Goal: Information Seeking & Learning: Learn about a topic

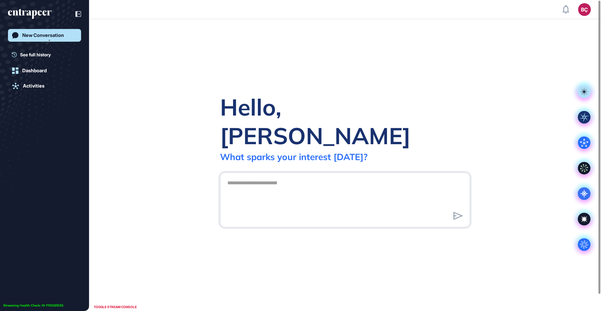
scroll to position [0, 0]
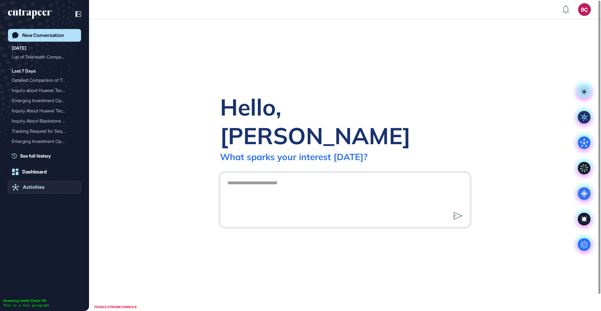
click at [45, 182] on link "Activities" at bounding box center [44, 187] width 73 height 13
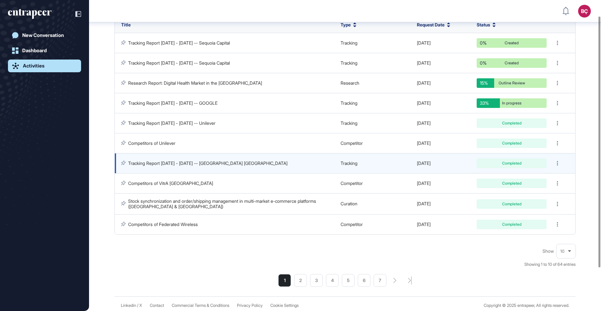
scroll to position [76, 0]
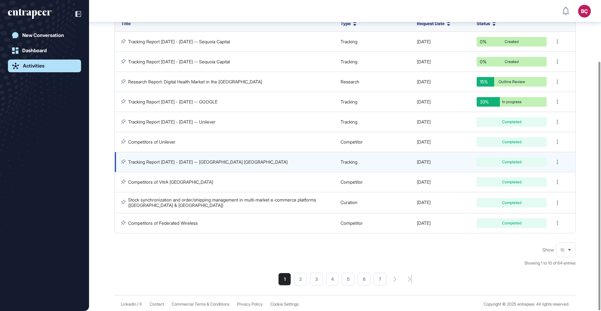
click at [185, 164] on div "Tracking Report [DATE] - [DATE] -- [GEOGRAPHIC_DATA] [GEOGRAPHIC_DATA]" at bounding box center [227, 162] width 213 height 6
click at [185, 163] on link "Tracking Report [DATE] - [DATE] -- [GEOGRAPHIC_DATA] [GEOGRAPHIC_DATA]" at bounding box center [207, 161] width 159 height 5
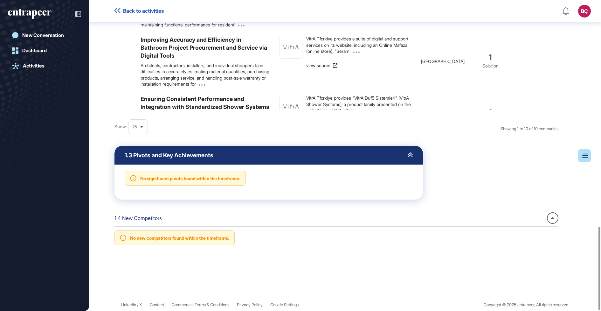
scroll to position [843, 0]
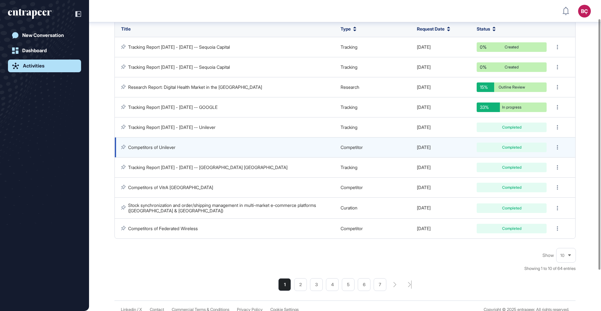
scroll to position [76, 0]
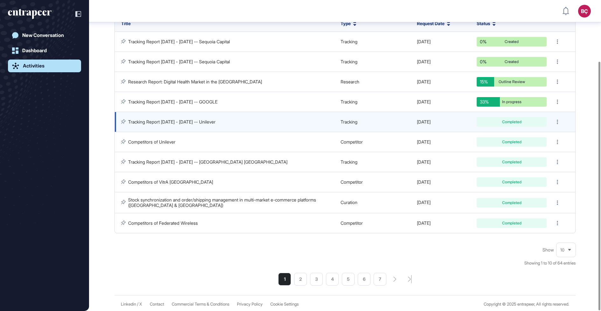
click at [213, 123] on link "Tracking Report [DATE] - [DATE] -- Unilever" at bounding box center [171, 121] width 87 height 5
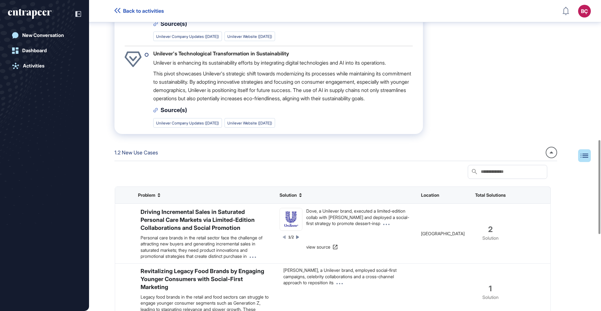
scroll to position [347, 0]
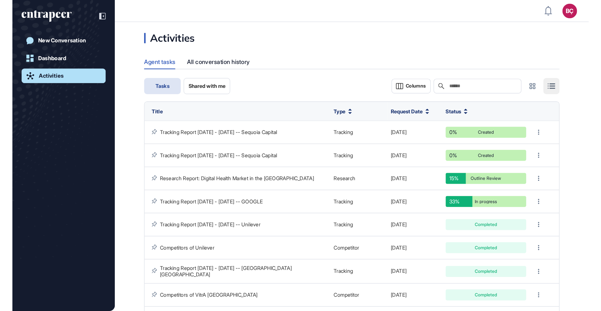
scroll to position [270, 501]
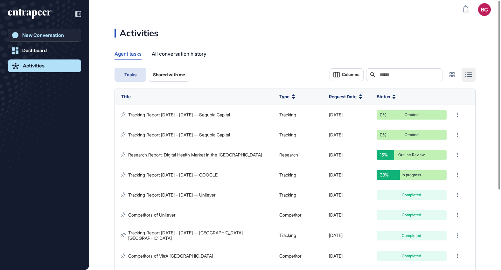
click at [28, 40] on link "New Conversation" at bounding box center [44, 35] width 73 height 13
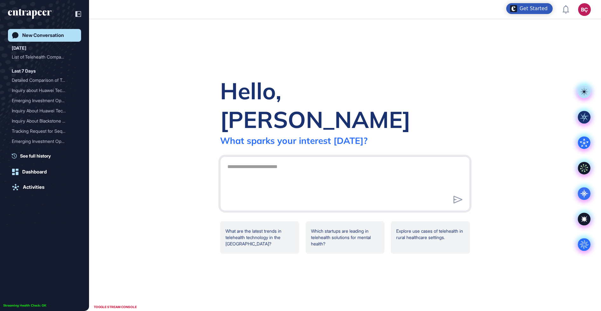
scroll to position [311, 601]
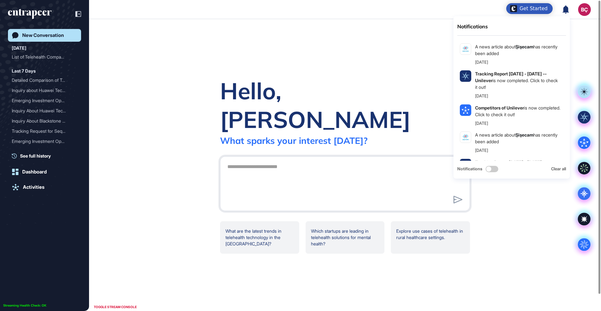
click at [581, 6] on div "BÇ" at bounding box center [584, 9] width 13 height 13
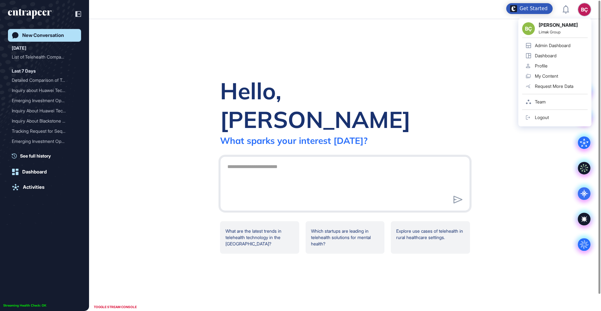
click at [554, 43] on div "Admin Dashboard" at bounding box center [553, 45] width 36 height 5
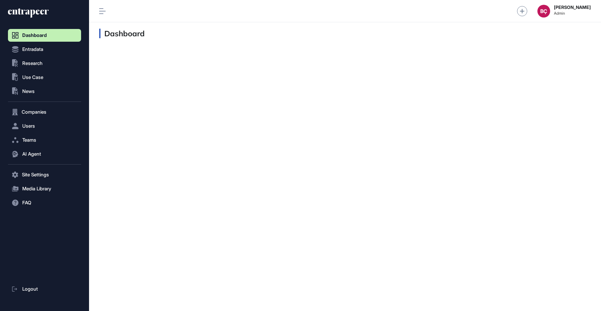
scroll to position [0, 0]
click at [37, 61] on span "Research" at bounding box center [32, 63] width 20 height 5
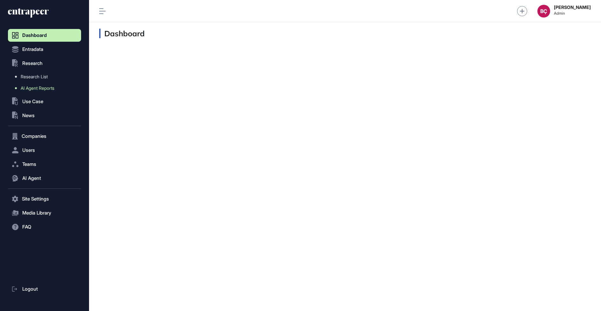
click at [40, 90] on span "AI Agent Reports" at bounding box center [38, 88] width 34 height 5
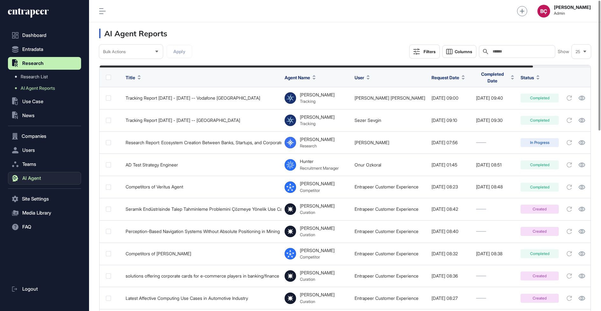
click at [46, 178] on button "AI Agent" at bounding box center [44, 178] width 73 height 13
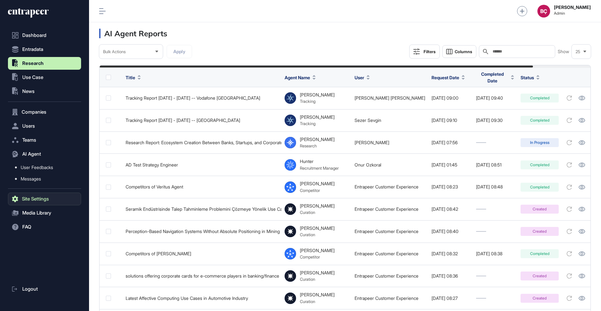
click at [40, 203] on button "Site Settings" at bounding box center [44, 198] width 73 height 13
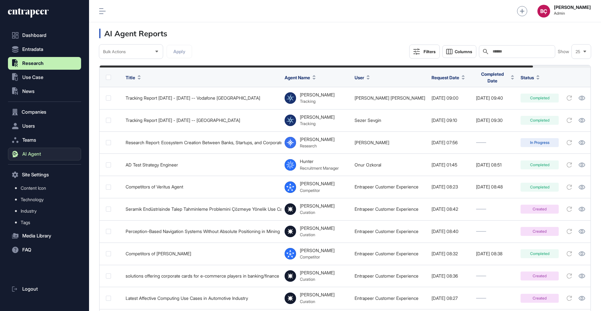
click at [37, 153] on span "AI Agent" at bounding box center [31, 153] width 19 height 5
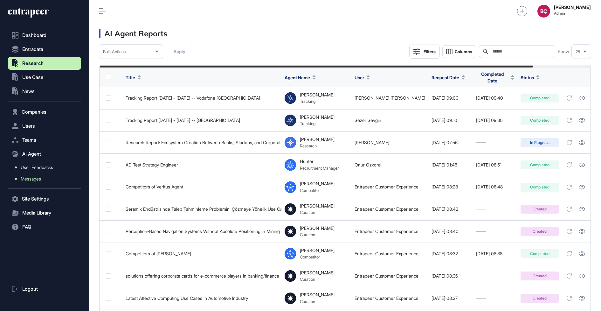
click at [36, 179] on span "Messages" at bounding box center [31, 178] width 20 height 5
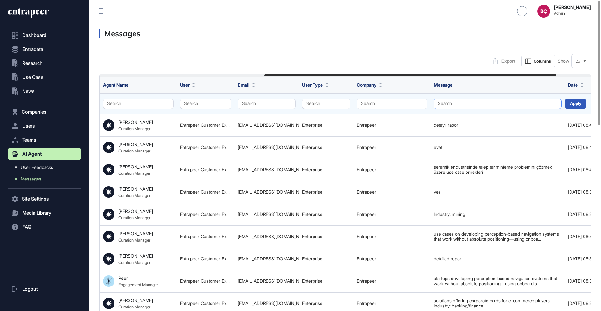
scroll to position [0, 277]
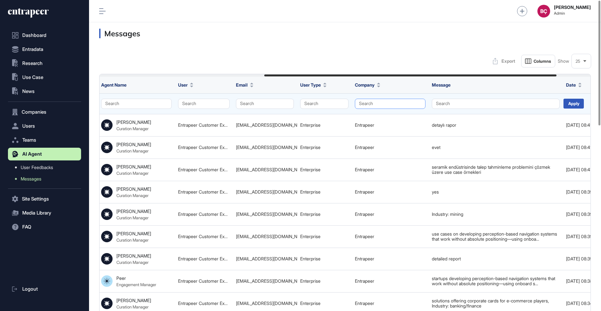
click at [381, 106] on button "Search" at bounding box center [390, 104] width 71 height 10
click at [311, 103] on button "Search" at bounding box center [324, 104] width 48 height 10
click at [310, 115] on div "Enterprise" at bounding box center [323, 115] width 38 height 9
click at [582, 105] on div "Apply" at bounding box center [574, 104] width 20 height 10
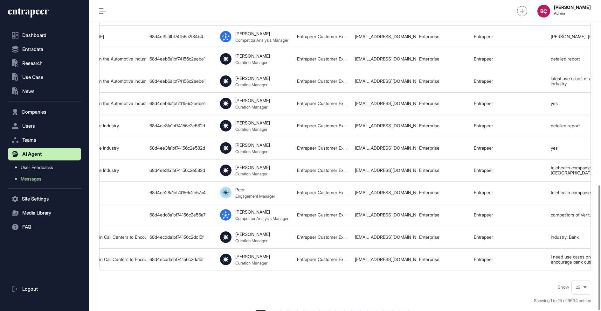
scroll to position [461, 0]
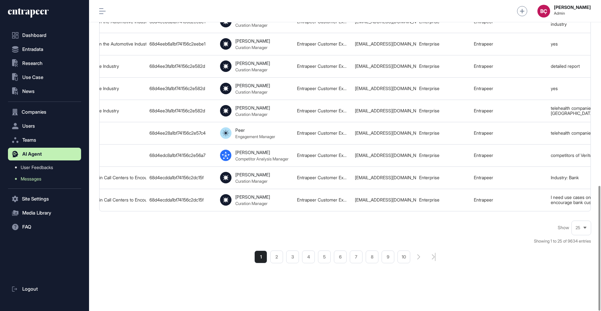
click at [278, 258] on li "2" at bounding box center [276, 256] width 13 height 13
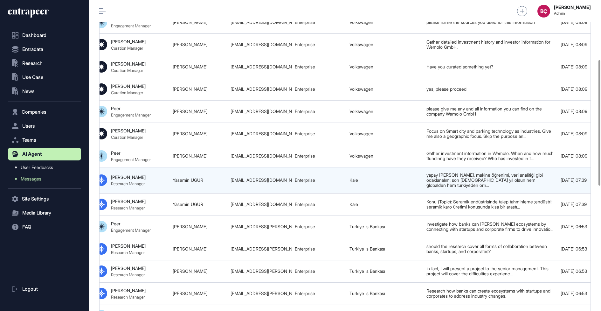
scroll to position [0, 334]
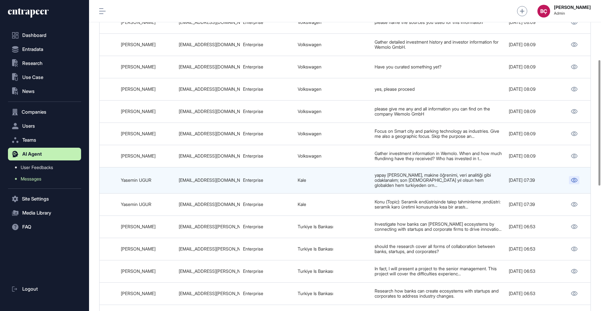
click at [571, 178] on icon at bounding box center [574, 180] width 7 height 4
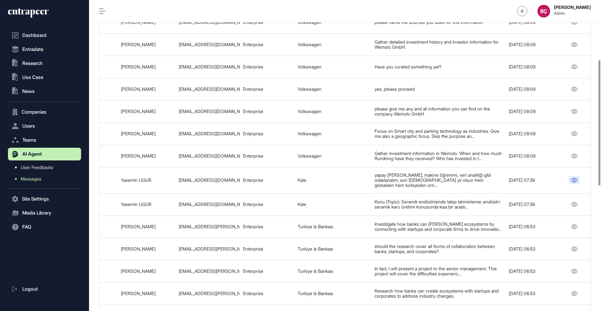
scroll to position [0, 0]
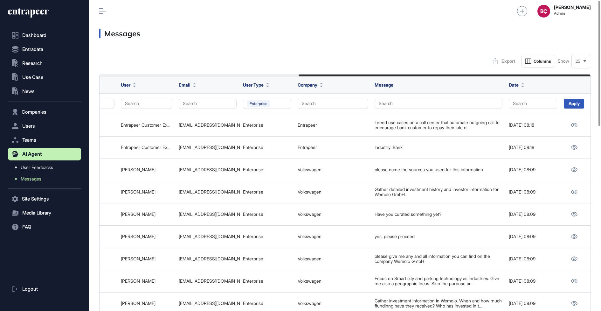
click at [38, 15] on icon at bounding box center [28, 13] width 41 height 10
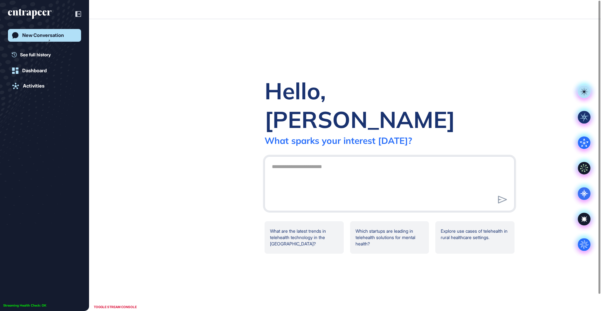
scroll to position [0, 0]
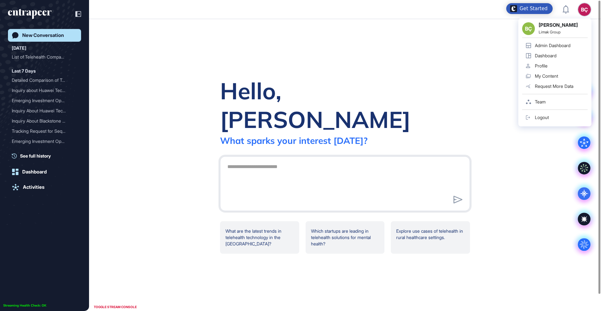
click at [583, 10] on div "BÇ" at bounding box center [584, 9] width 13 height 13
click at [553, 65] on link "Profile" at bounding box center [555, 66] width 66 height 10
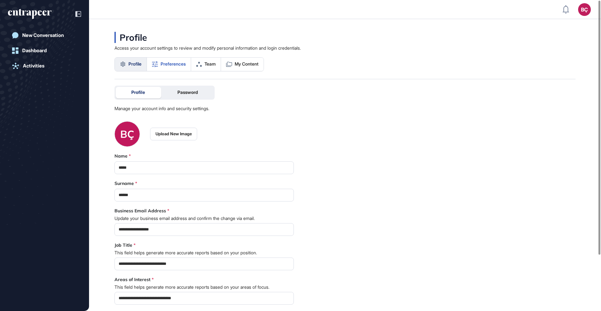
click at [168, 63] on span "Preferences" at bounding box center [173, 63] width 25 height 5
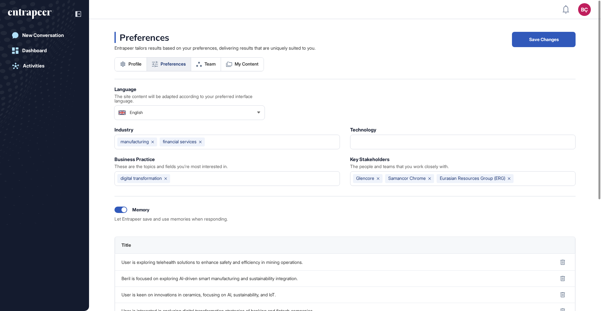
click at [190, 107] on div "English" at bounding box center [190, 112] width 150 height 13
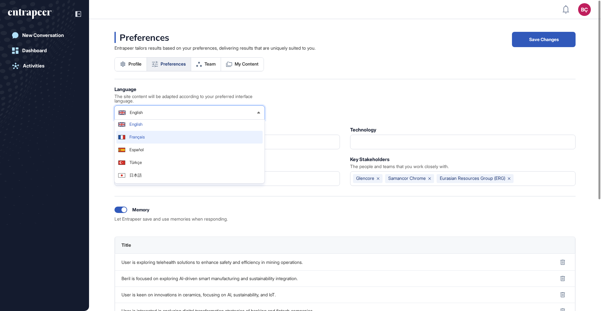
scroll to position [3, 0]
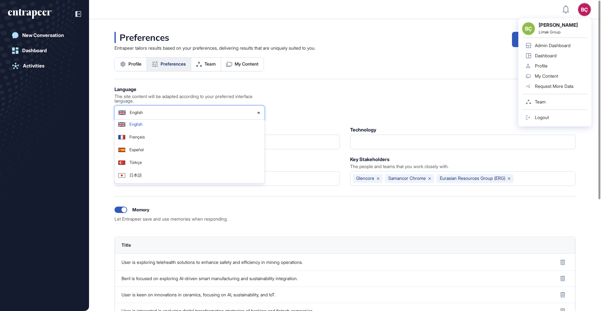
click at [587, 10] on div "BÇ BÇ Beril Çiftci Limak Group Admin Dashboard Dashboard Profile My Content Req…" at bounding box center [584, 9] width 13 height 13
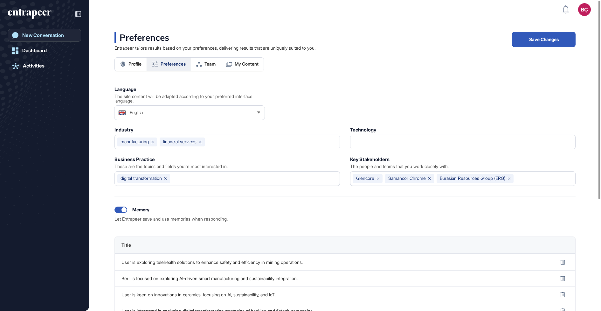
click at [43, 36] on div "New Conversation" at bounding box center [43, 35] width 42 height 6
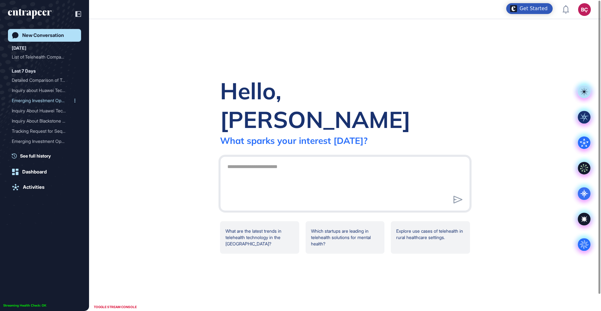
click at [31, 101] on div "Emerging Investment Oppor..." at bounding box center [42, 100] width 60 height 10
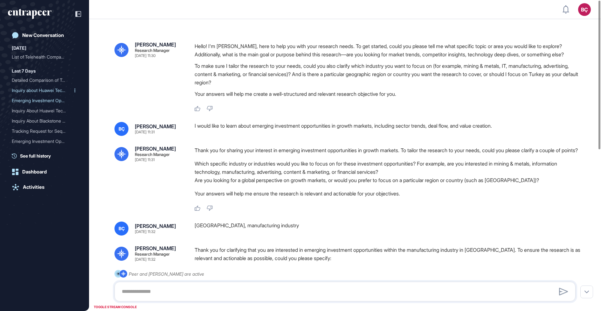
scroll to position [29, 0]
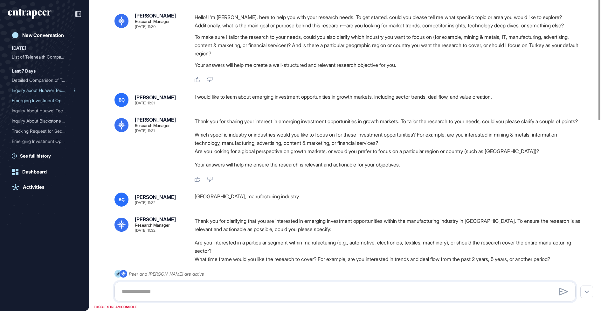
type input "**********"
type input "*"
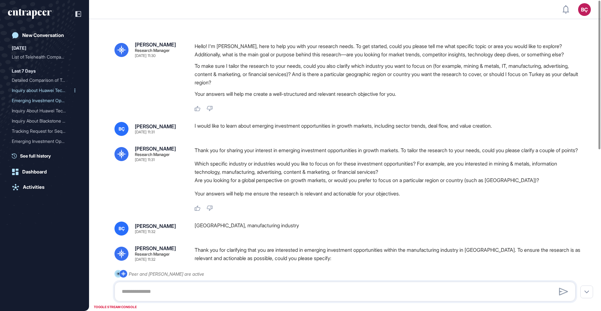
click at [33, 93] on div "Inquiry about Huawei Tech..." at bounding box center [42, 90] width 60 height 10
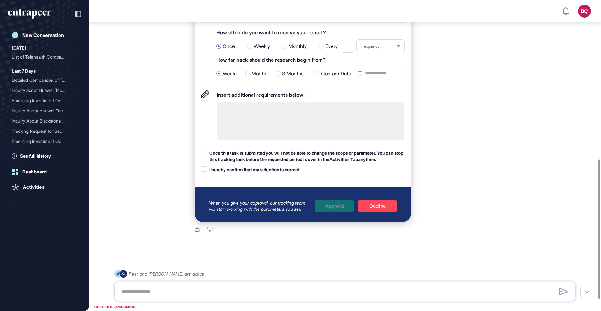
scroll to position [382, 0]
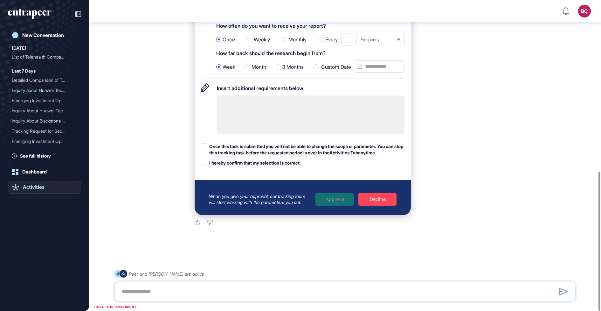
click at [43, 184] on div "Activities" at bounding box center [34, 187] width 22 height 6
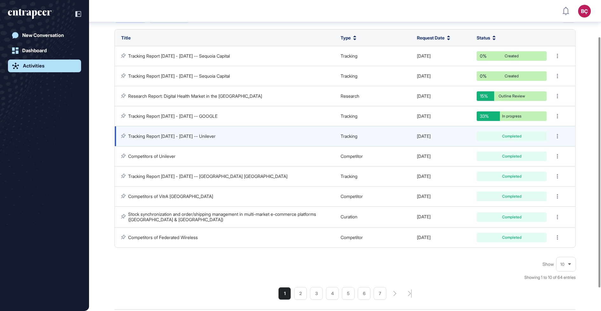
scroll to position [76, 0]
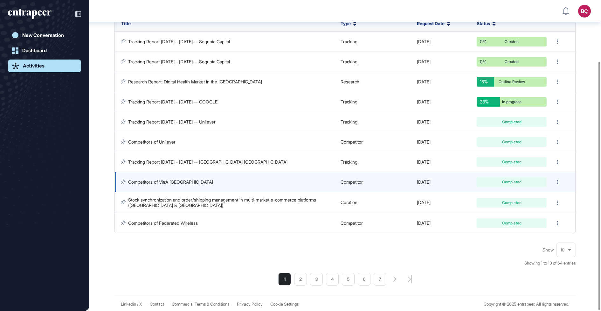
click at [176, 181] on link "Competitors of VitrA Turkey" at bounding box center [170, 181] width 85 height 5
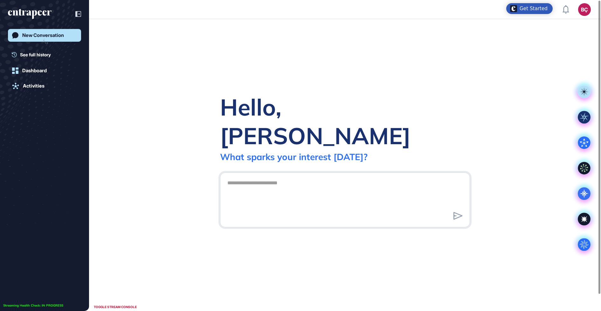
scroll to position [0, 0]
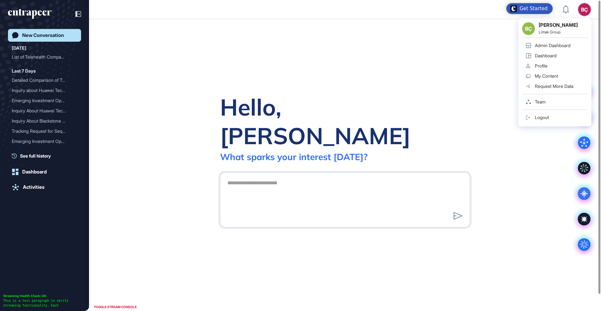
click at [581, 8] on div "BÇ" at bounding box center [584, 9] width 13 height 13
click at [556, 45] on div "Admin Dashboard" at bounding box center [553, 45] width 36 height 5
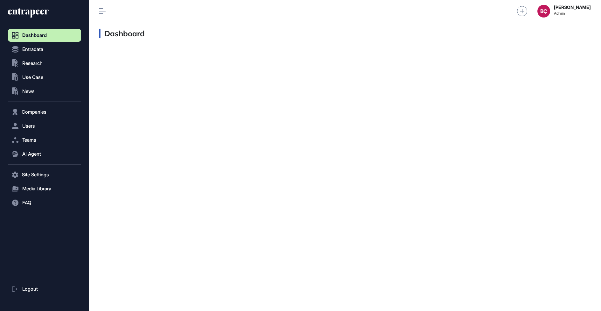
scroll to position [0, 0]
click at [46, 63] on button ".st0{fill:currentColor} Research" at bounding box center [44, 63] width 73 height 13
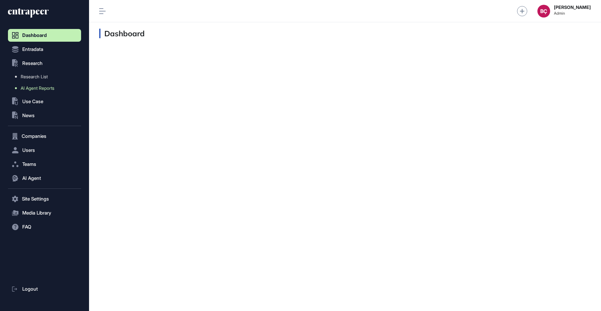
click at [46, 90] on span "AI Agent Reports" at bounding box center [38, 88] width 34 height 5
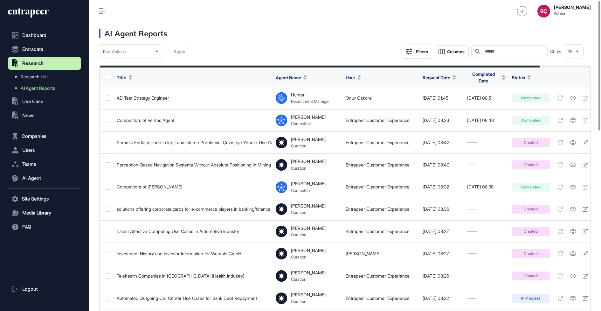
click at [419, 52] on div "Filters" at bounding box center [422, 51] width 12 height 5
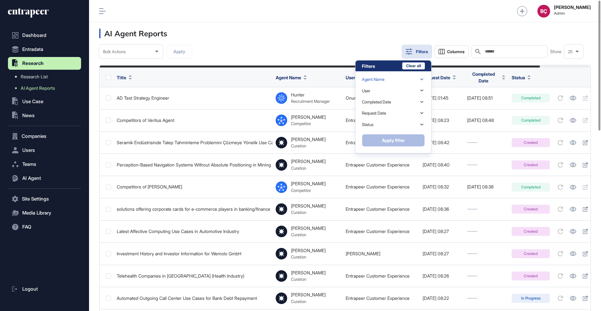
click at [408, 78] on div "Agent Name" at bounding box center [393, 79] width 63 height 11
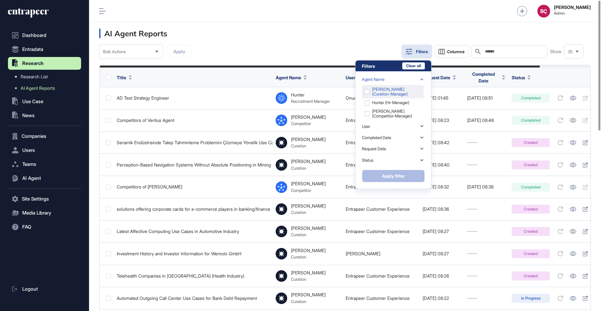
click at [367, 92] on div "Curie (curation-manager)" at bounding box center [393, 91] width 62 height 13
click at [377, 173] on button "Apply filter" at bounding box center [393, 176] width 63 height 13
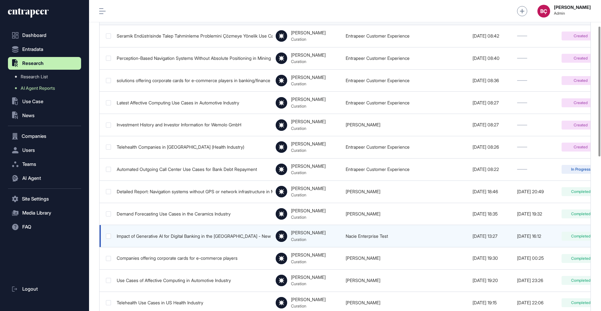
scroll to position [0, 82]
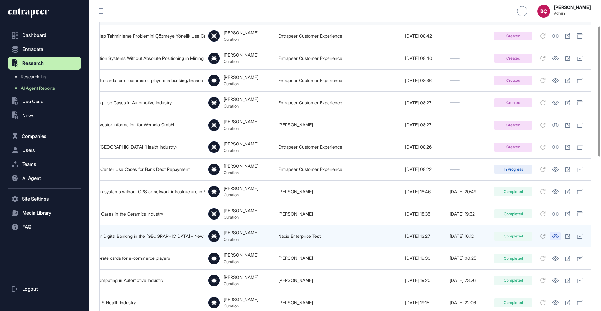
click at [555, 234] on icon at bounding box center [556, 236] width 6 height 4
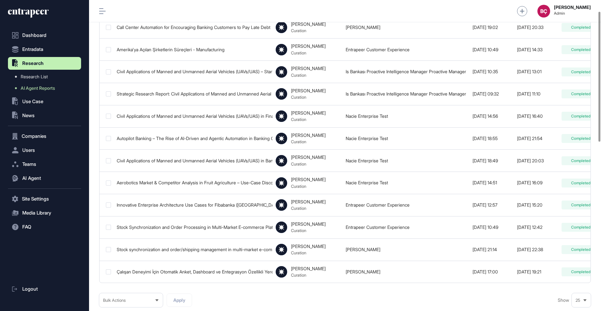
scroll to position [431, 0]
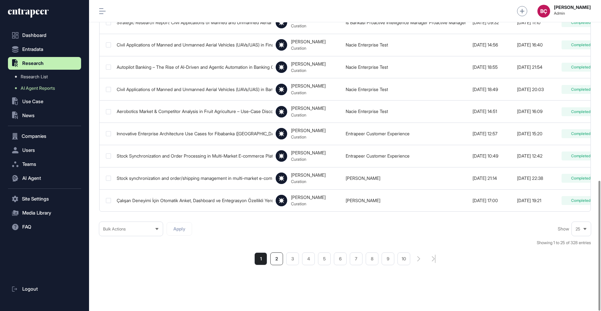
click at [275, 255] on li "2" at bounding box center [276, 258] width 13 height 13
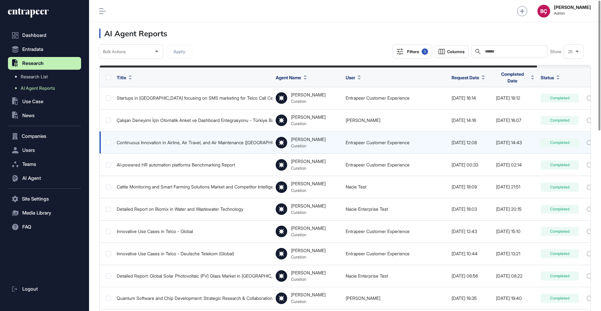
scroll to position [0, 60]
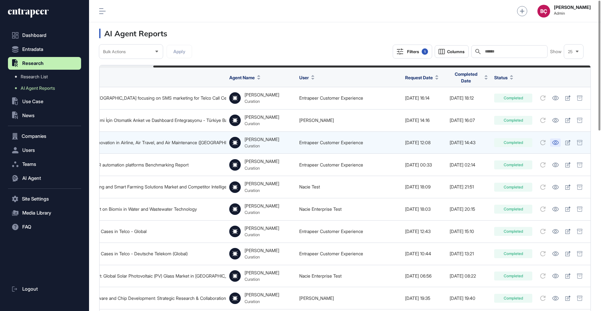
click at [553, 140] on icon at bounding box center [555, 142] width 7 height 4
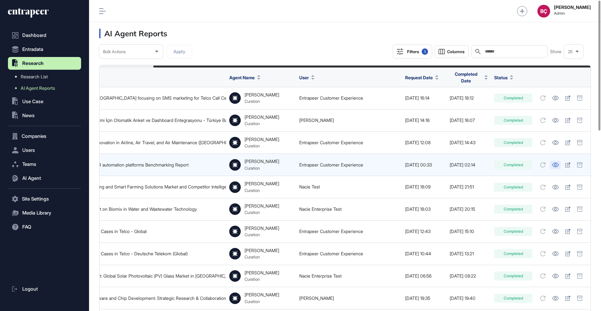
click at [556, 163] on icon at bounding box center [555, 165] width 7 height 4
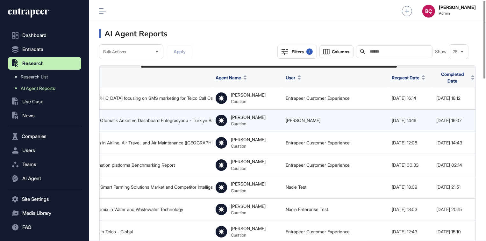
scroll to position [2, 0]
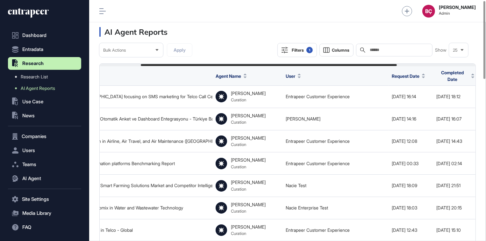
click at [385, 47] on input "text" at bounding box center [398, 49] width 59 height 5
type input "*******"
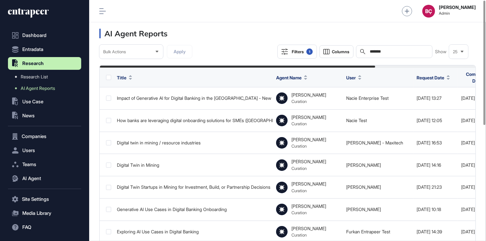
click at [378, 51] on input "*******" at bounding box center [398, 51] width 59 height 5
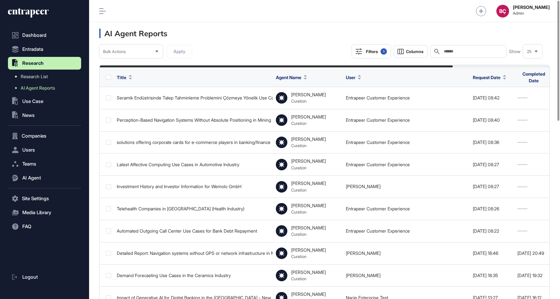
click at [448, 52] on input "text" at bounding box center [472, 51] width 59 height 5
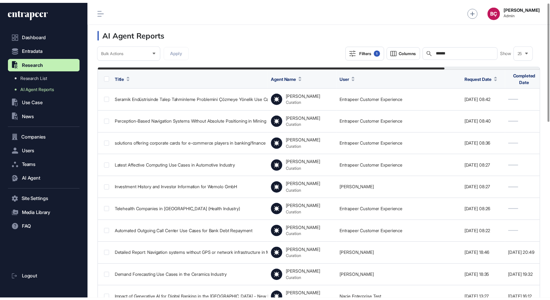
scroll to position [299, 471]
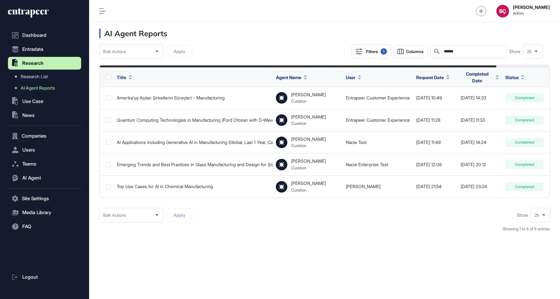
type input "******"
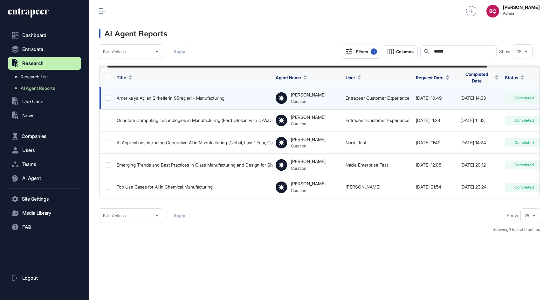
scroll to position [0, 70]
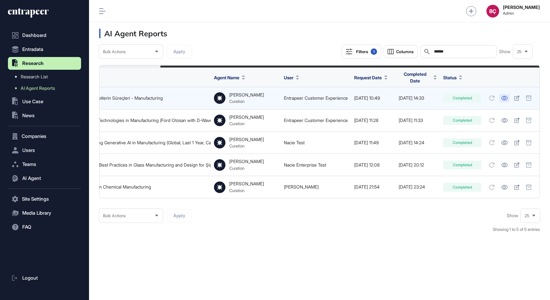
click at [507, 96] on icon at bounding box center [504, 98] width 7 height 4
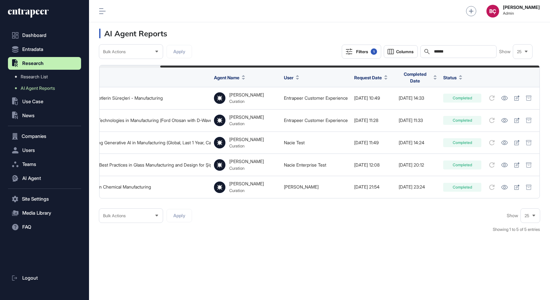
click at [465, 50] on input "******" at bounding box center [463, 51] width 59 height 5
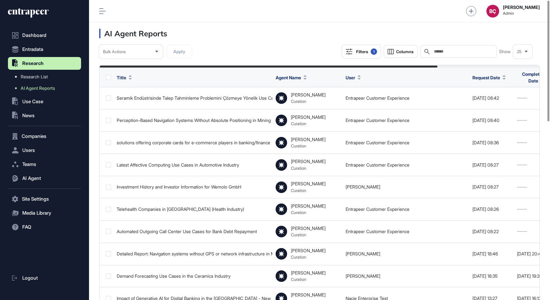
click at [448, 53] on input "text" at bounding box center [463, 51] width 59 height 5
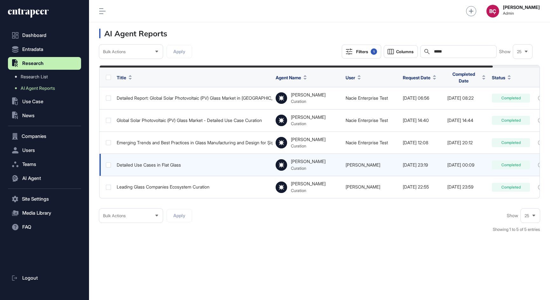
scroll to position [0, 53]
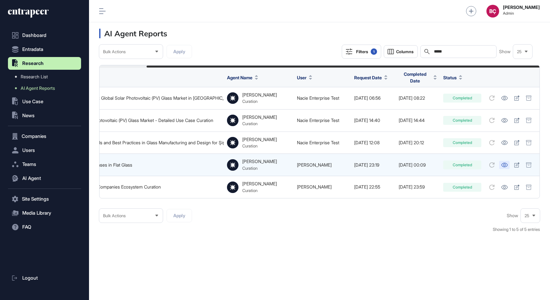
type input "*****"
click at [505, 163] on icon at bounding box center [504, 165] width 7 height 4
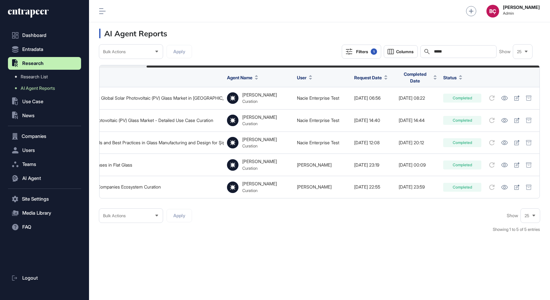
click at [442, 51] on input "*****" at bounding box center [463, 51] width 59 height 5
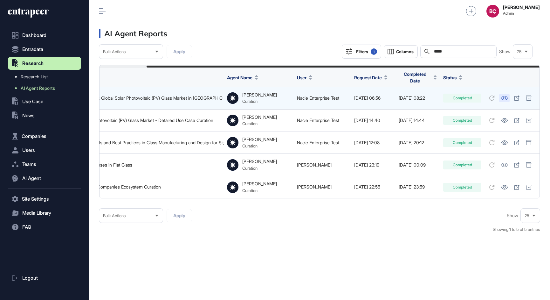
click at [505, 96] on icon at bounding box center [504, 98] width 7 height 4
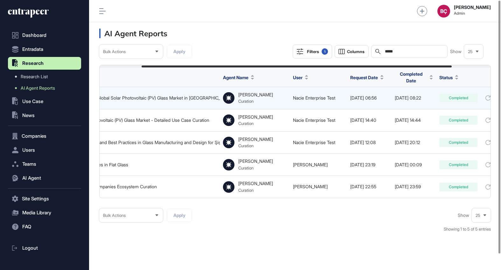
scroll to position [270, 412]
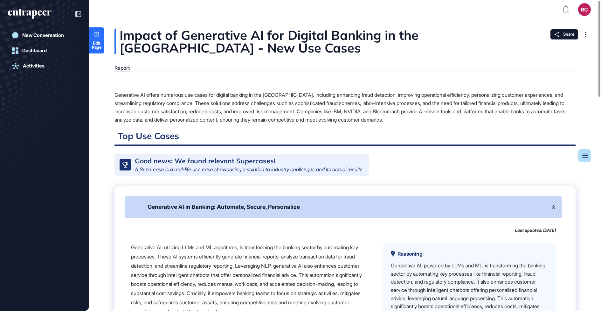
click at [256, 210] on div "Generative AI in Banking: Automate, Secure, Personalize" at bounding box center [224, 206] width 152 height 7
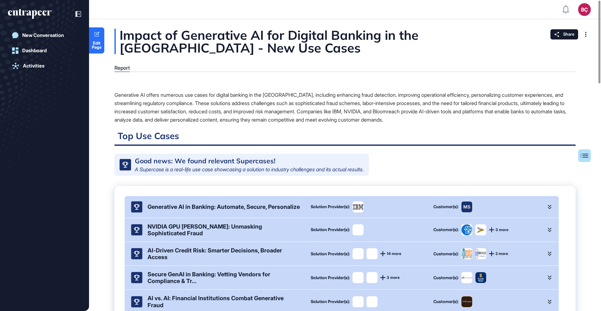
click at [255, 210] on div "Generative AI in Banking: Automate, Secure, Personalize" at bounding box center [224, 206] width 152 height 7
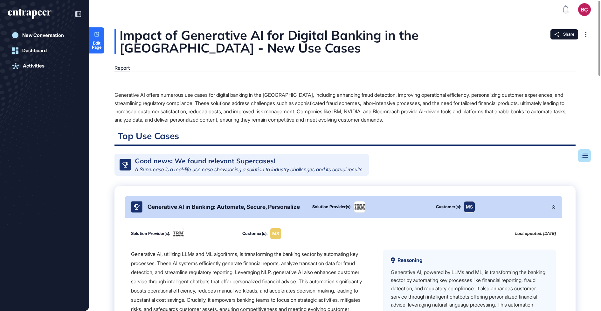
click at [306, 113] on div "Generative AI offers numerous use cases for digital banking in the USA, includi…" at bounding box center [345, 107] width 461 height 33
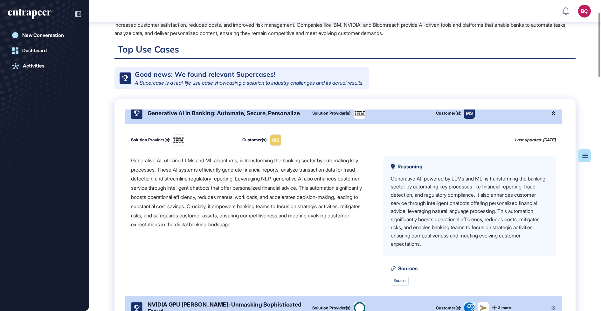
scroll to position [90, 0]
click at [257, 180] on div "Generative AI, utilizing LLMs and ML algorithms, is transforming the banking se…" at bounding box center [252, 192] width 242 height 73
click at [261, 179] on div "Generative AI, utilizing LLMs and ML algorithms, is transforming the banking se…" at bounding box center [252, 192] width 242 height 73
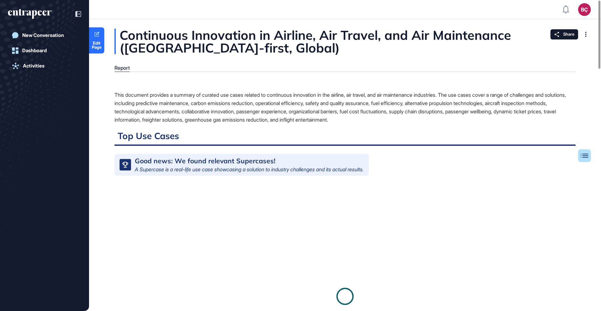
click at [307, 102] on div "This document provides a summary of curated use cases related to continuous inn…" at bounding box center [345, 107] width 461 height 33
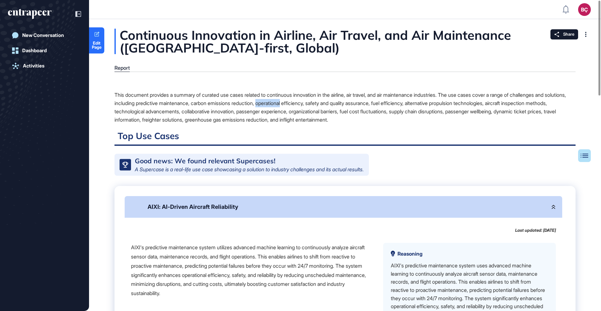
click at [307, 102] on div "This document provides a summary of curated use cases related to continuous inn…" at bounding box center [345, 107] width 461 height 33
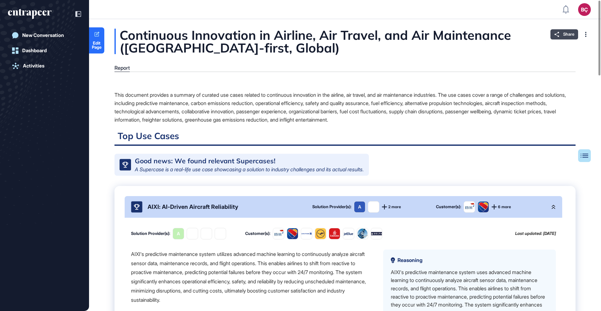
click at [561, 33] on div "Share" at bounding box center [565, 34] width 28 height 10
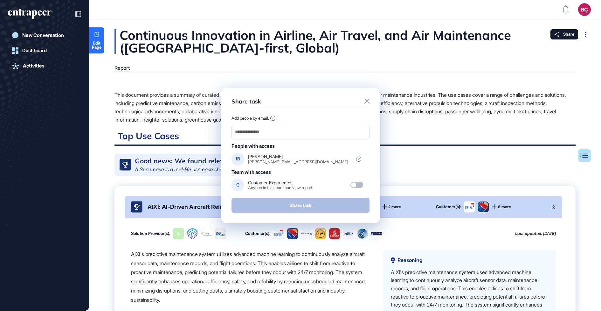
click at [368, 102] on icon at bounding box center [367, 101] width 5 height 5
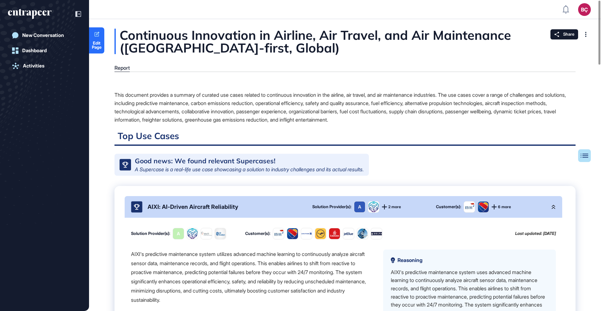
click at [360, 110] on div "This document provides a summary of curated use cases related to continuous inn…" at bounding box center [345, 107] width 461 height 33
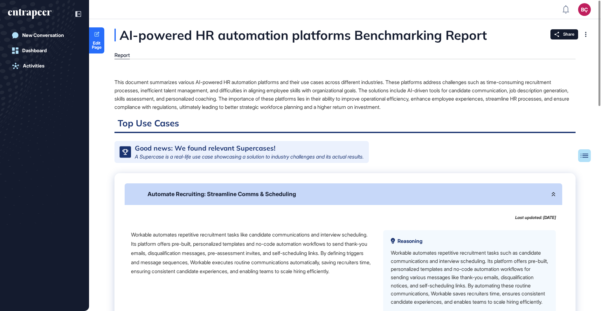
click at [287, 197] on div "Automate Recruiting: Streamline Comms & Scheduling" at bounding box center [222, 194] width 149 height 7
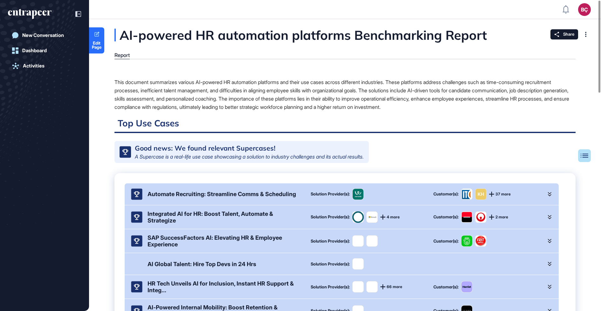
click at [287, 197] on div "Automate Recruiting: Streamline Comms & Scheduling" at bounding box center [222, 194] width 149 height 7
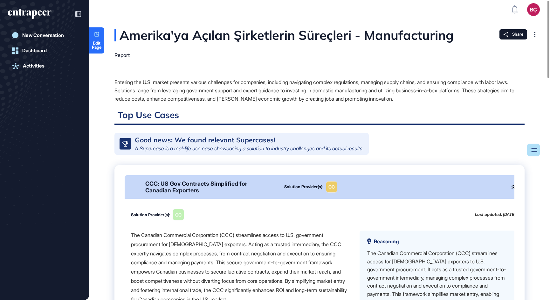
click at [236, 189] on div "CCC: US Gov Contracts Simplified for Canadian Exporters" at bounding box center [209, 186] width 129 height 13
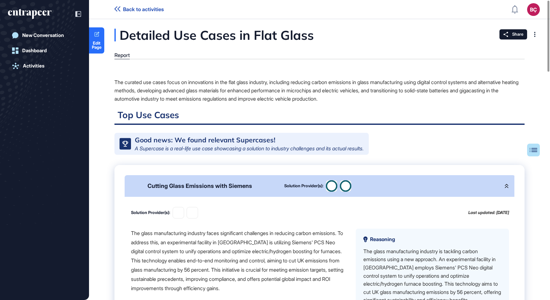
click at [219, 189] on div "Cutting Glass Emissions with Siemens" at bounding box center [200, 185] width 105 height 7
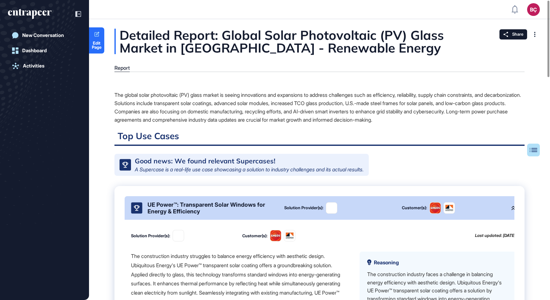
click at [257, 160] on div "Good news: We found relevant Supercases!" at bounding box center [205, 160] width 141 height 7
click at [215, 214] on div "UE Power™: Transparent Solar Windows for Energy & Efficiency" at bounding box center [211, 207] width 127 height 13
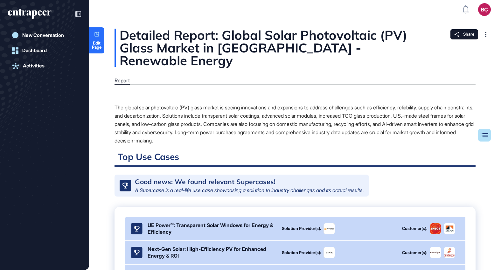
scroll to position [270, 501]
click at [261, 103] on div "The global solar photovoltaic (PV) glass market is seeing innovations and expan…" at bounding box center [295, 123] width 361 height 41
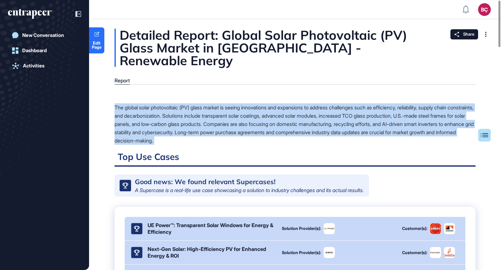
click at [261, 103] on div "The global solar photovoltaic (PV) glass market is seeing innovations and expan…" at bounding box center [295, 123] width 361 height 41
click at [259, 108] on div "The global solar photovoltaic (PV) glass market is seeing innovations and expan…" at bounding box center [295, 123] width 361 height 41
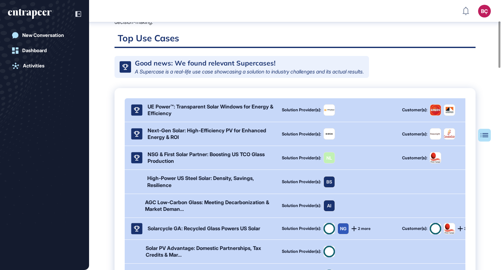
scroll to position [122, 0]
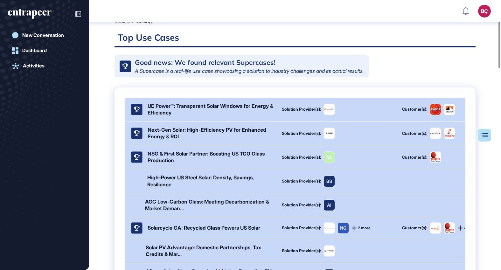
click at [221, 103] on div "UE Power™: Transparent Solar Windows for Energy & Efficiency" at bounding box center [211, 109] width 127 height 13
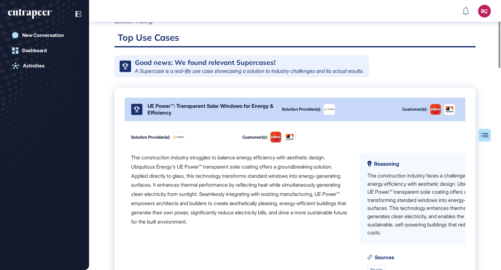
click at [202, 175] on div "The construction industry struggles to balance energy efficiency with aesthetic…" at bounding box center [240, 189] width 219 height 73
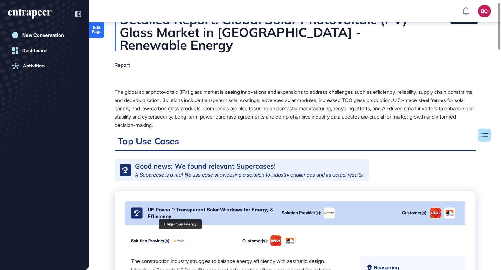
scroll to position [15, 0]
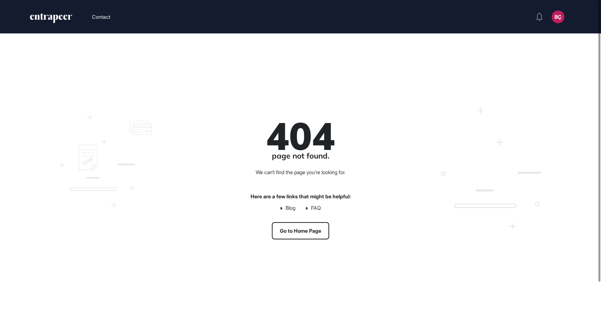
scroll to position [0, 0]
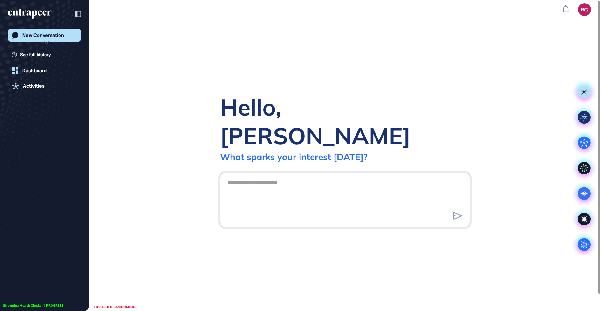
scroll to position [0, 0]
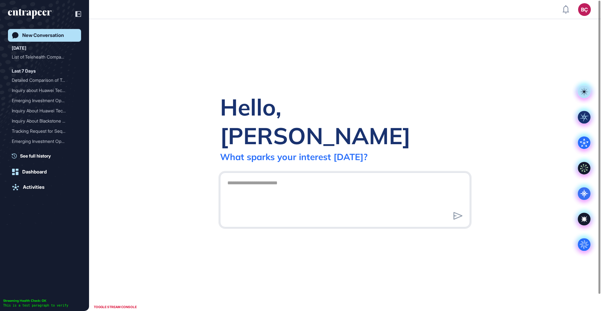
click at [592, 8] on header "BÇ Admin Dashboard Dashboard Profile My Content Request More Data" at bounding box center [300, 9] width 601 height 19
click at [590, 10] on div "BÇ" at bounding box center [584, 9] width 13 height 13
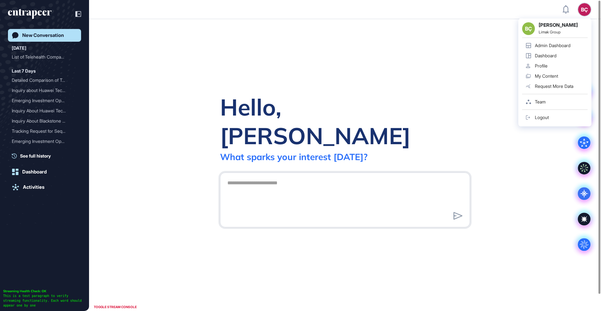
click at [569, 46] on div "Admin Dashboard" at bounding box center [553, 45] width 36 height 5
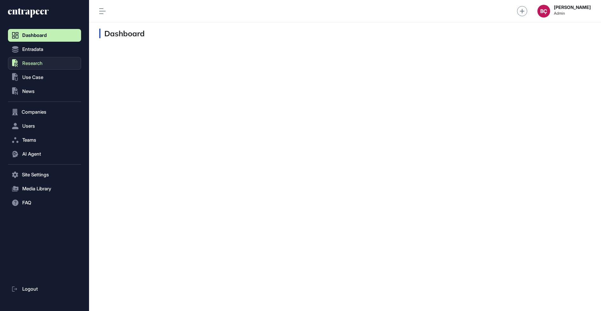
scroll to position [0, 0]
click at [48, 68] on button ".st0{fill:currentColor} Research" at bounding box center [44, 63] width 73 height 13
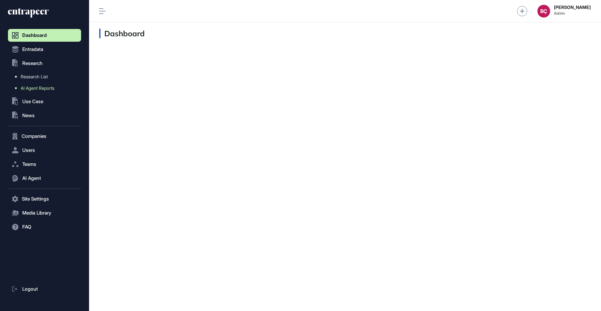
click at [42, 86] on span "AI Agent Reports" at bounding box center [38, 88] width 34 height 5
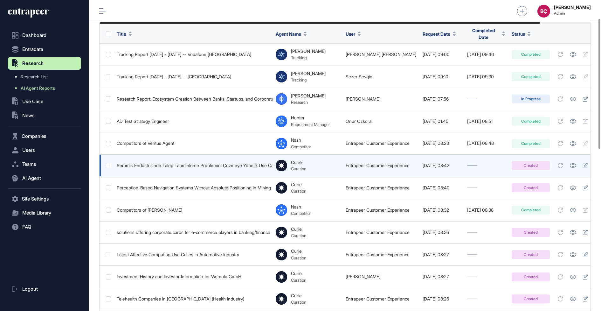
scroll to position [0, 57]
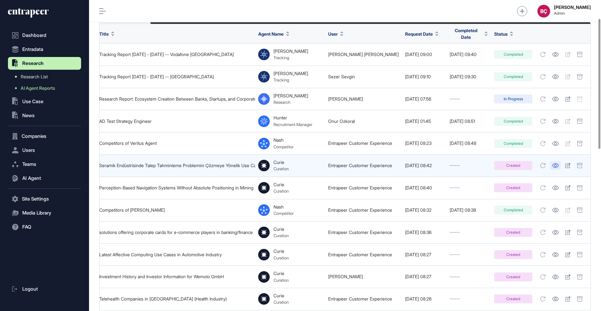
click at [557, 163] on icon at bounding box center [556, 165] width 6 height 4
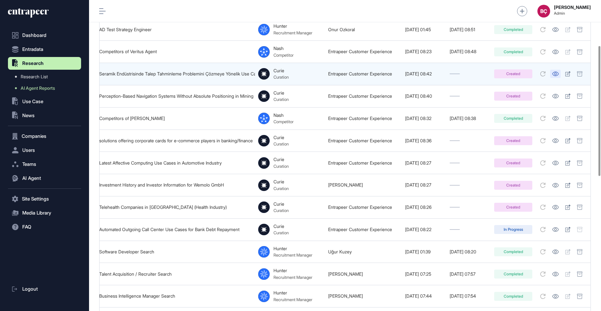
scroll to position [0, 0]
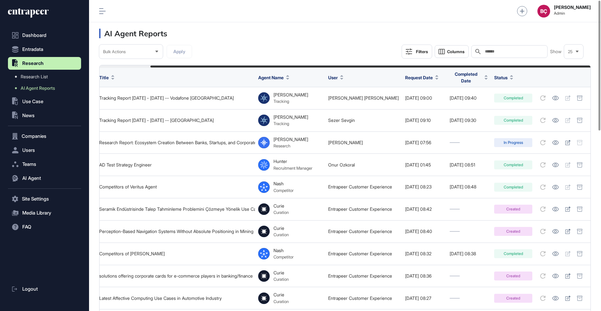
click at [410, 47] on button "Filters" at bounding box center [417, 52] width 31 height 14
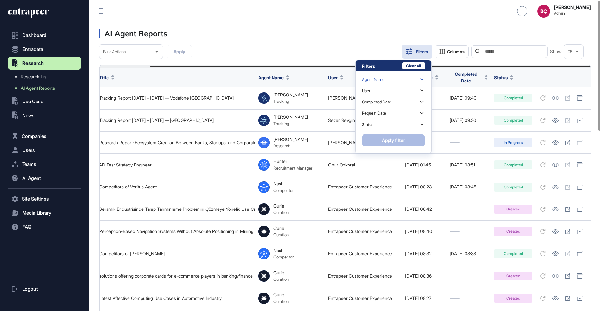
click at [400, 76] on div "Agent Name" at bounding box center [393, 79] width 63 height 11
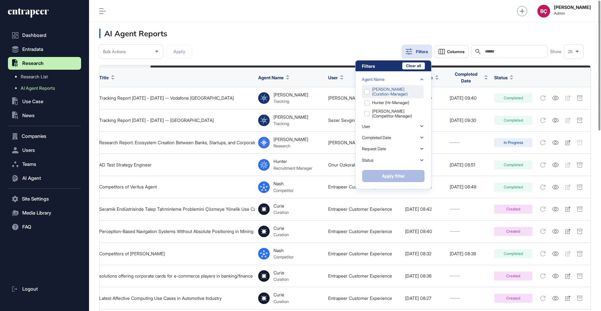
click at [367, 92] on div "[PERSON_NAME] (curation-manager)" at bounding box center [393, 91] width 62 height 13
click at [380, 172] on button "Apply filter" at bounding box center [393, 176] width 63 height 13
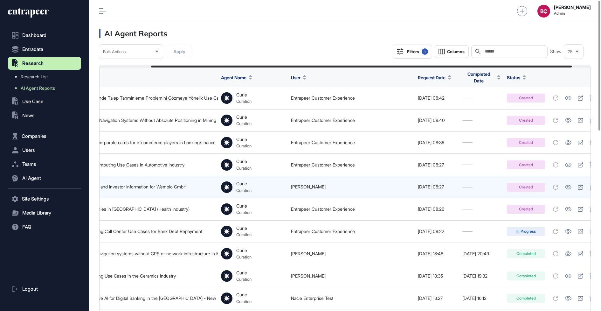
scroll to position [0, 82]
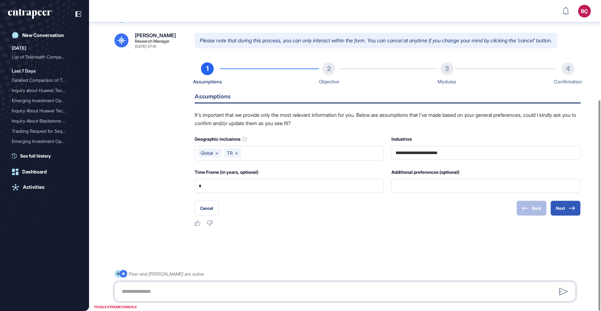
scroll to position [147, 0]
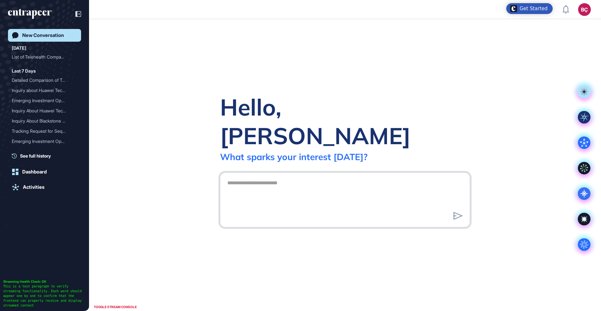
scroll to position [0, 0]
